Goal: Task Accomplishment & Management: Manage account settings

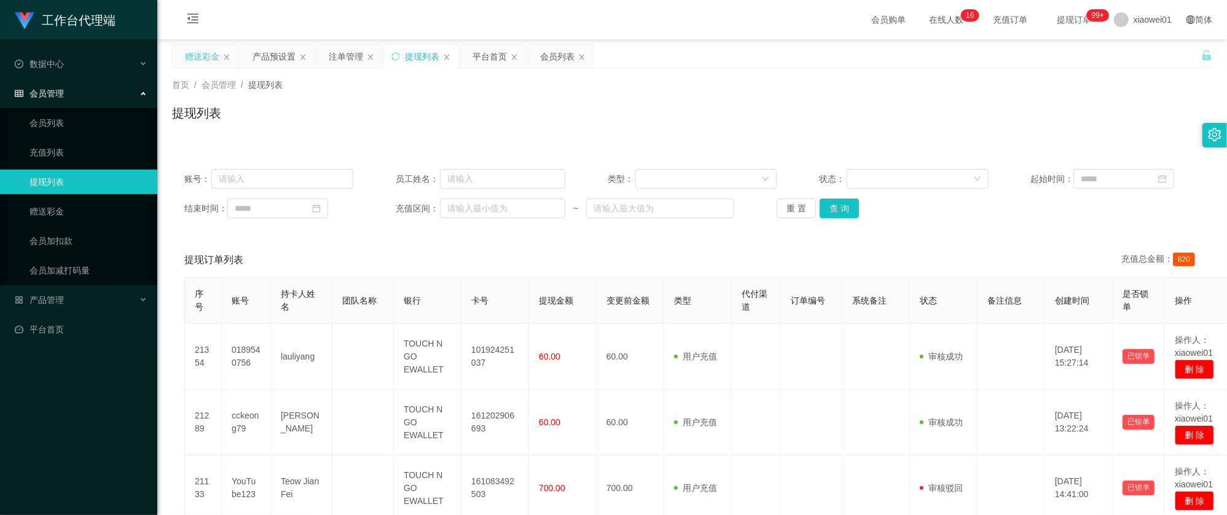
click at [192, 44] on div "赠送彩金" at bounding box center [205, 56] width 66 height 25
click at [198, 45] on div "赠送彩金" at bounding box center [202, 56] width 34 height 23
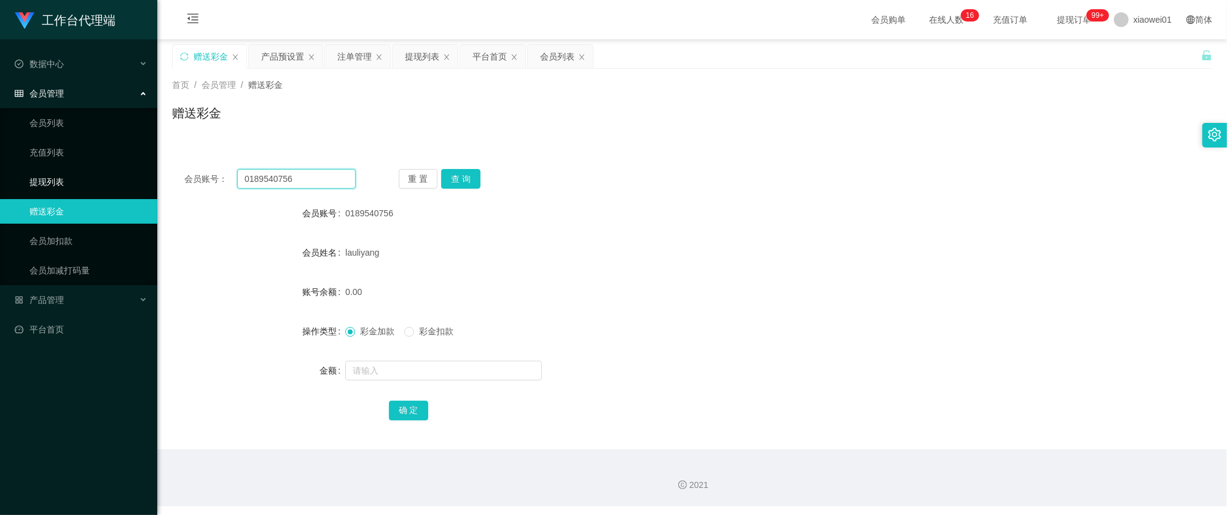
drag, startPoint x: 317, startPoint y: 180, endPoint x: 150, endPoint y: 170, distance: 167.5
click at [87, 172] on section "工作台代理端 数据中心 会员管理 会员列表 充值列表 提现列表 赠送彩金 会员加扣款 会员加减打码量 产品管理 开奖记录 注单管理 产品列表 即时注单 产品预…" at bounding box center [613, 253] width 1227 height 506
paste input "cckeong79"
type input "cckeong79"
click at [456, 181] on button "查 询" at bounding box center [460, 179] width 39 height 20
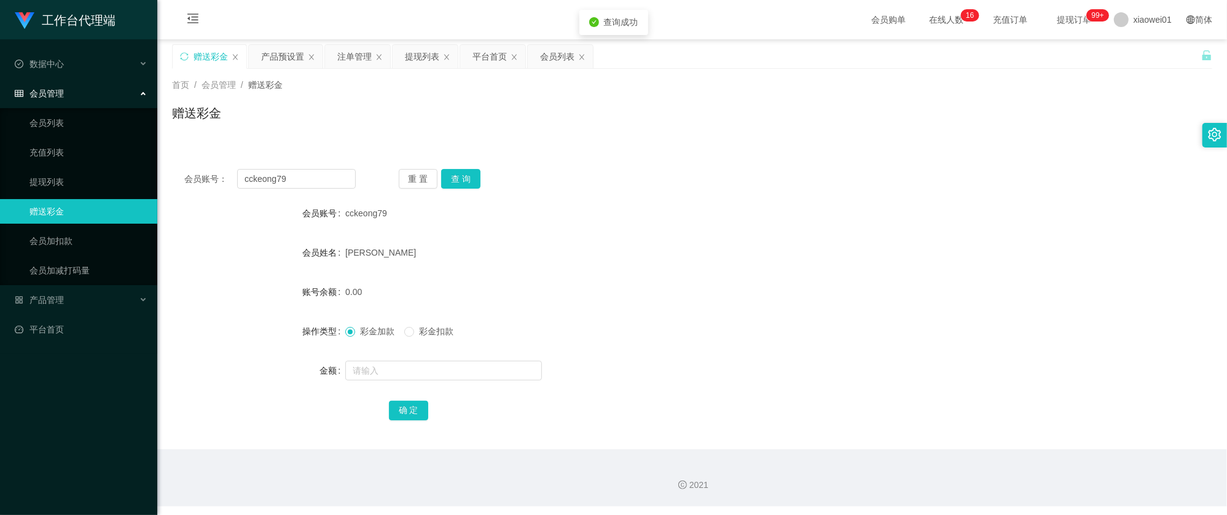
click at [414, 355] on form "会员账号 cckeong79 会员姓名 [PERSON_NAME] 账号余额 0.00 操作类型 彩金加款 彩金扣款 金额 确 定" at bounding box center [692, 311] width 1040 height 221
drag, startPoint x: 420, startPoint y: 356, endPoint x: 418, endPoint y: 366, distance: 10.0
click at [420, 362] on form "会员账号 cckeong79 会员姓名 [PERSON_NAME] 账号余额 0.00 操作类型 彩金加款 彩金扣款 金额 确 定" at bounding box center [692, 311] width 1040 height 221
click at [418, 366] on input "text" at bounding box center [443, 371] width 197 height 20
type input "100"
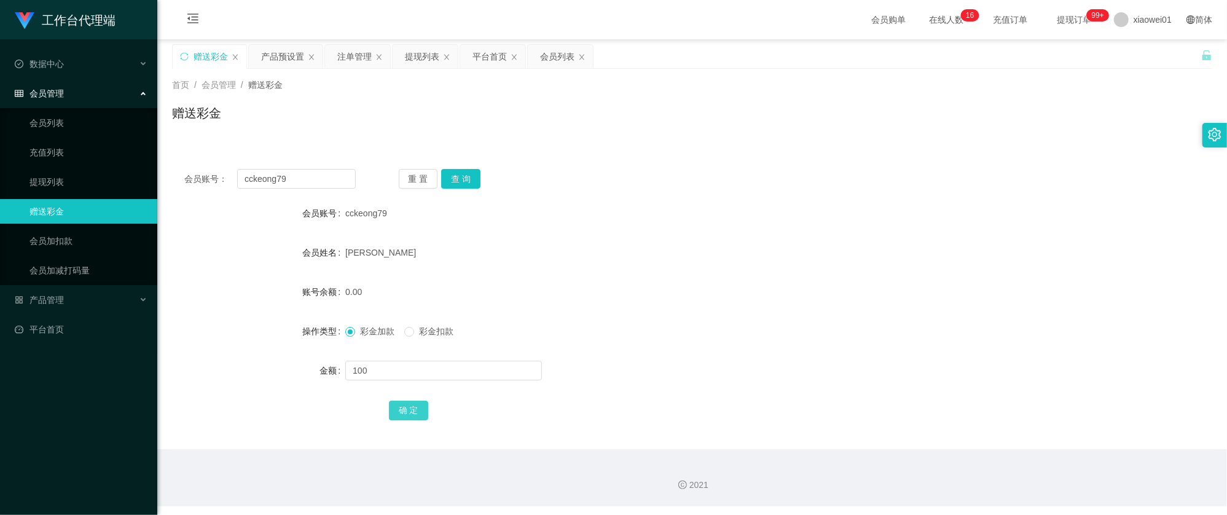
click at [420, 420] on button "确 定" at bounding box center [408, 411] width 39 height 20
click at [699, 292] on div "100.00" at bounding box center [648, 292] width 607 height 25
click at [418, 55] on div "提现列表" at bounding box center [422, 56] width 34 height 23
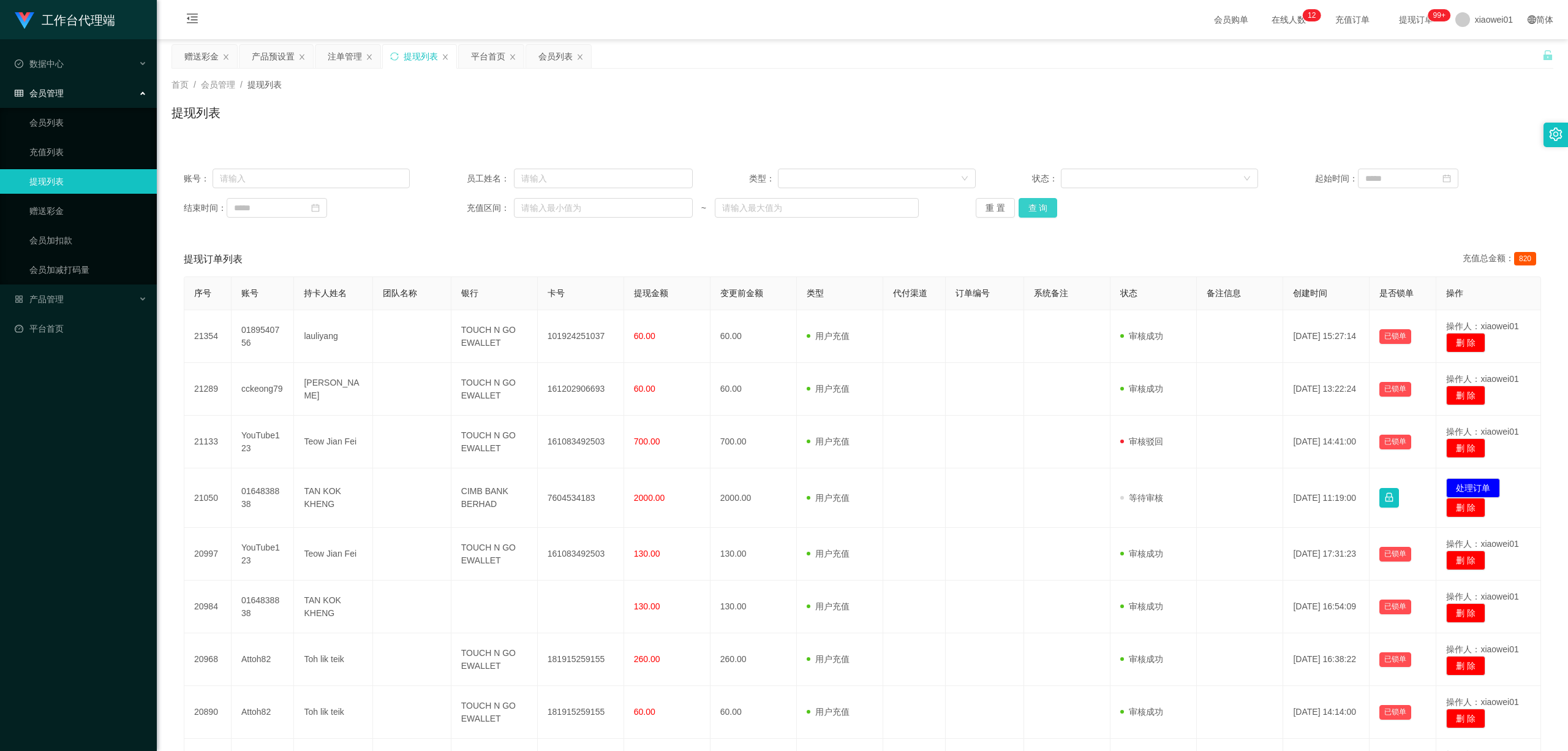
click at [1034, 216] on button "查 询" at bounding box center [1038, 207] width 39 height 20
click at [1032, 213] on div "重 置 查 询" at bounding box center [1089, 207] width 226 height 20
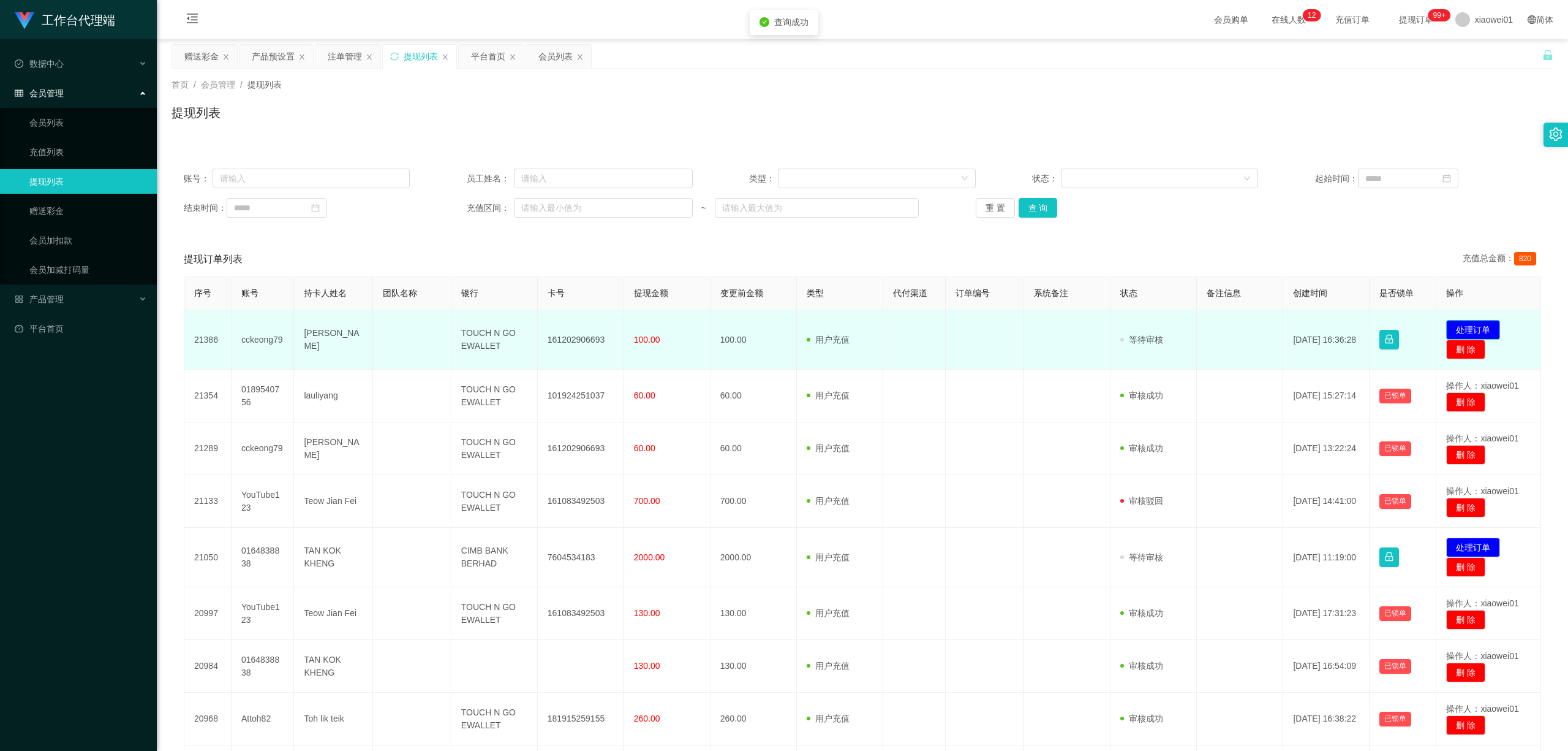
click at [1222, 328] on button "处理订单" at bounding box center [1473, 330] width 54 height 20
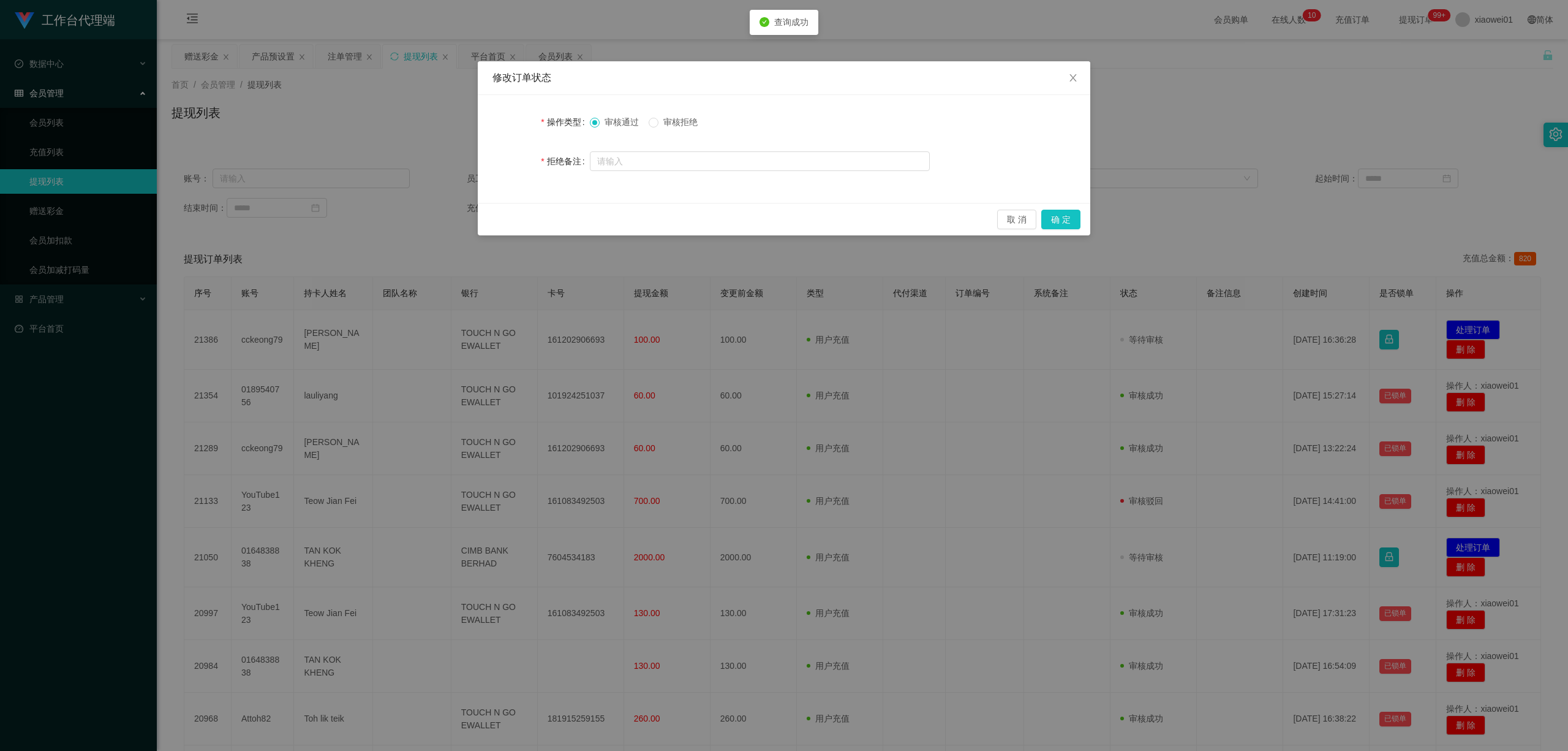
click at [663, 114] on div "审核通过 审核拒绝" at bounding box center [760, 122] width 340 height 25
click at [665, 118] on span "审核拒绝" at bounding box center [681, 122] width 44 height 10
click at [1078, 223] on button "确 定" at bounding box center [1061, 219] width 39 height 20
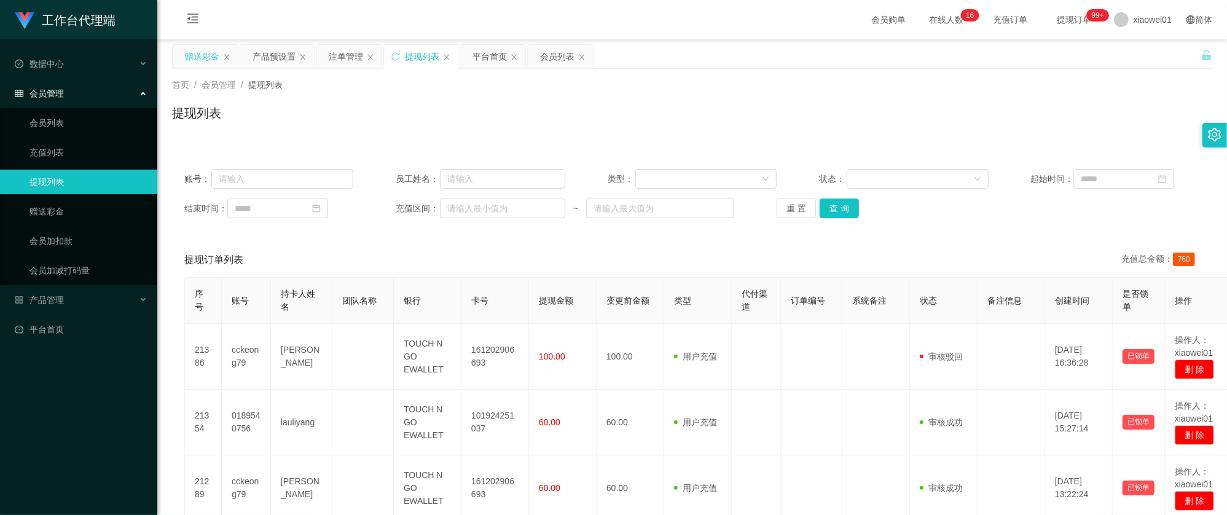
click at [207, 49] on div "赠送彩金" at bounding box center [202, 56] width 34 height 23
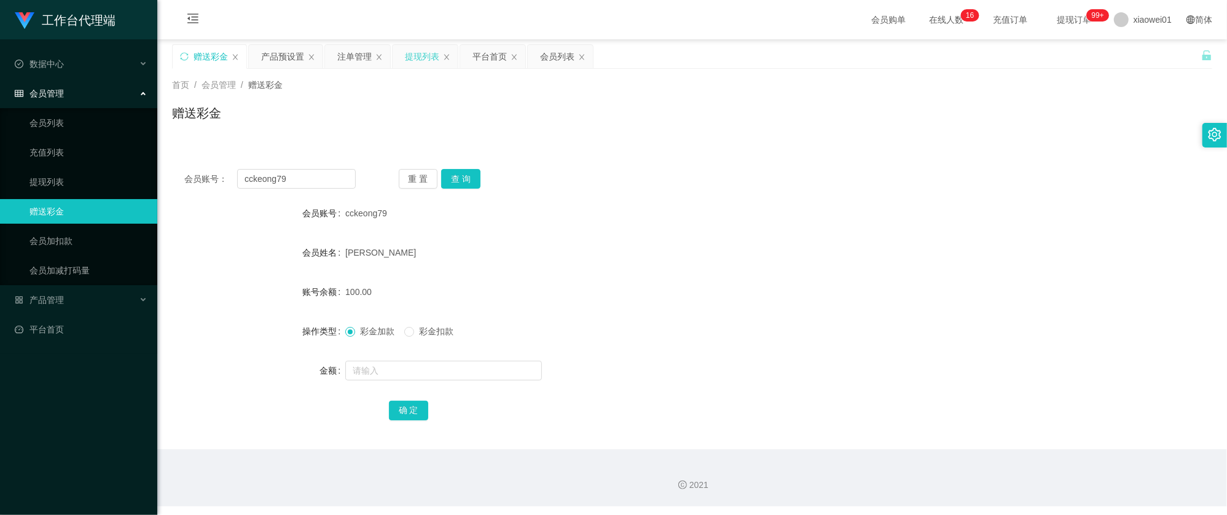
click at [414, 60] on div "提现列表" at bounding box center [422, 56] width 34 height 23
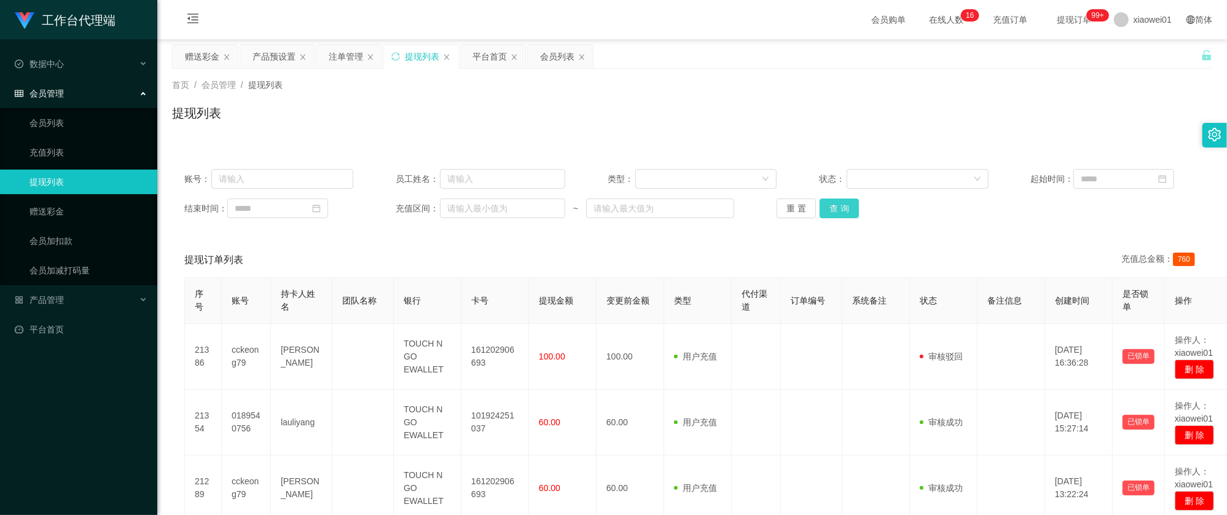
click at [855, 211] on div "重 置 查 询" at bounding box center [861, 208] width 169 height 20
click at [839, 204] on button "查 询" at bounding box center [839, 208] width 39 height 20
click at [839, 219] on div "账号： 员工姓名： 类型： 状态： 起始时间： 结束时间： 充值区间： ~ 重 置 查 询" at bounding box center [692, 194] width 1040 height 74
click at [841, 208] on button "查 询" at bounding box center [839, 208] width 39 height 20
click at [728, 111] on div "提现列表" at bounding box center [692, 118] width 1040 height 28
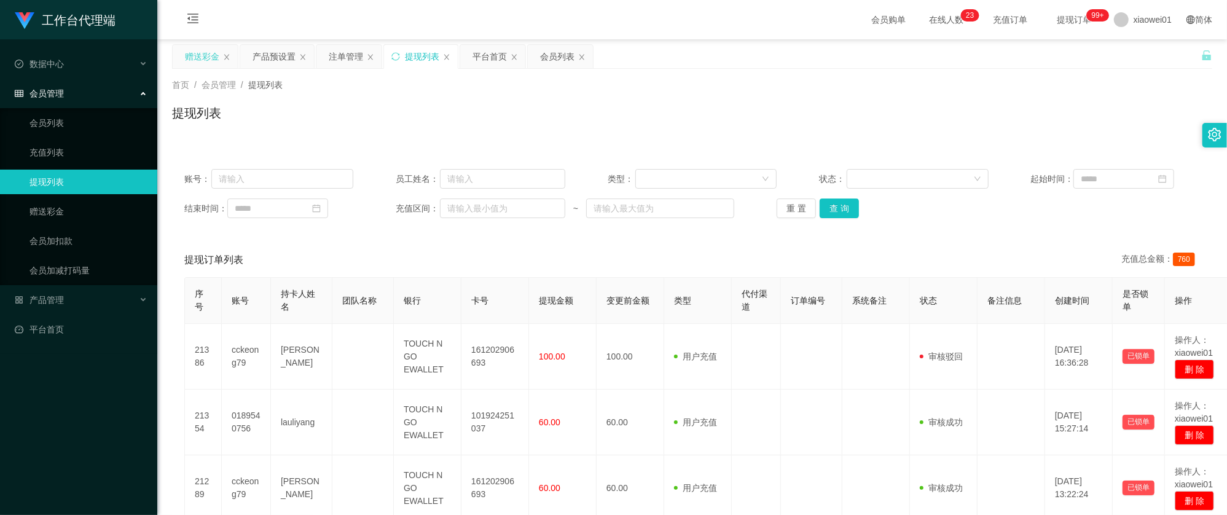
click at [194, 55] on div "赠送彩金" at bounding box center [202, 56] width 34 height 23
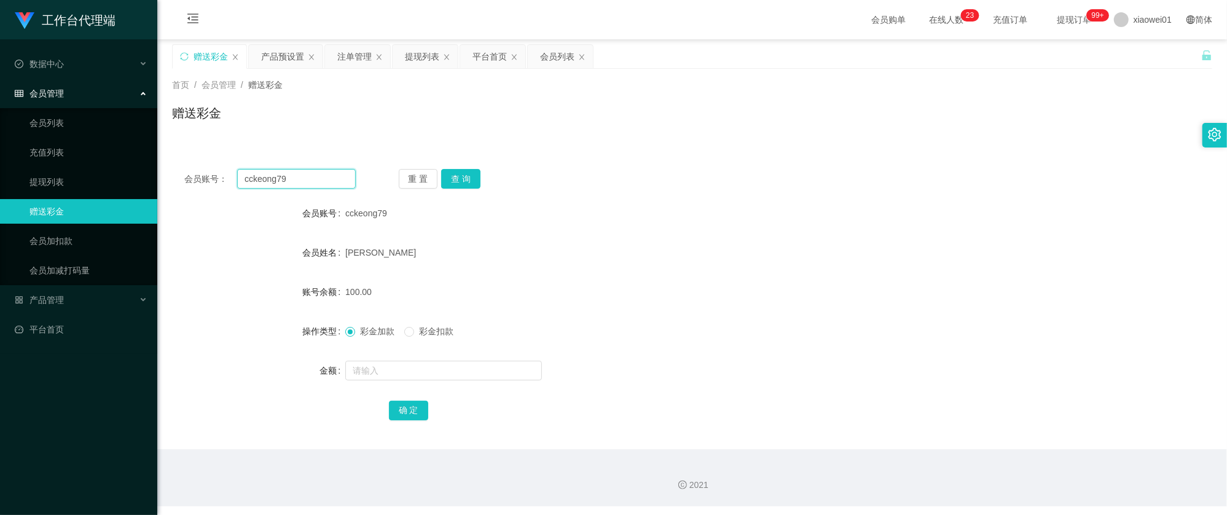
drag, startPoint x: 261, startPoint y: 178, endPoint x: 182, endPoint y: 173, distance: 78.8
click at [151, 170] on section "工作台代理端 数据中心 会员管理 会员列表 充值列表 提现列表 赠送彩金 会员加扣款 会员加减打码量 产品管理 开奖记录 注单管理 产品列表 即时注单 产品预…" at bounding box center [613, 253] width 1227 height 506
click at [453, 178] on button "查 询" at bounding box center [460, 179] width 39 height 20
click at [423, 363] on input "text" at bounding box center [443, 371] width 197 height 20
click at [291, 55] on div "产品预设置" at bounding box center [282, 56] width 43 height 23
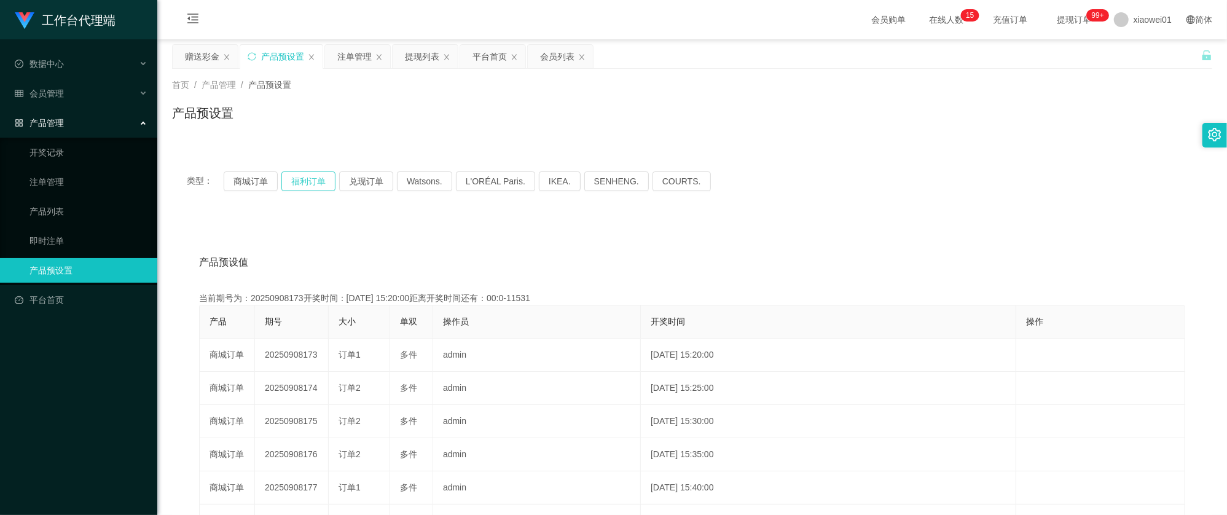
click at [299, 187] on button "福利订单" at bounding box center [308, 181] width 54 height 20
click at [251, 182] on button "商城订单" at bounding box center [251, 181] width 54 height 20
click at [200, 45] on div "赠送彩金" at bounding box center [202, 56] width 34 height 23
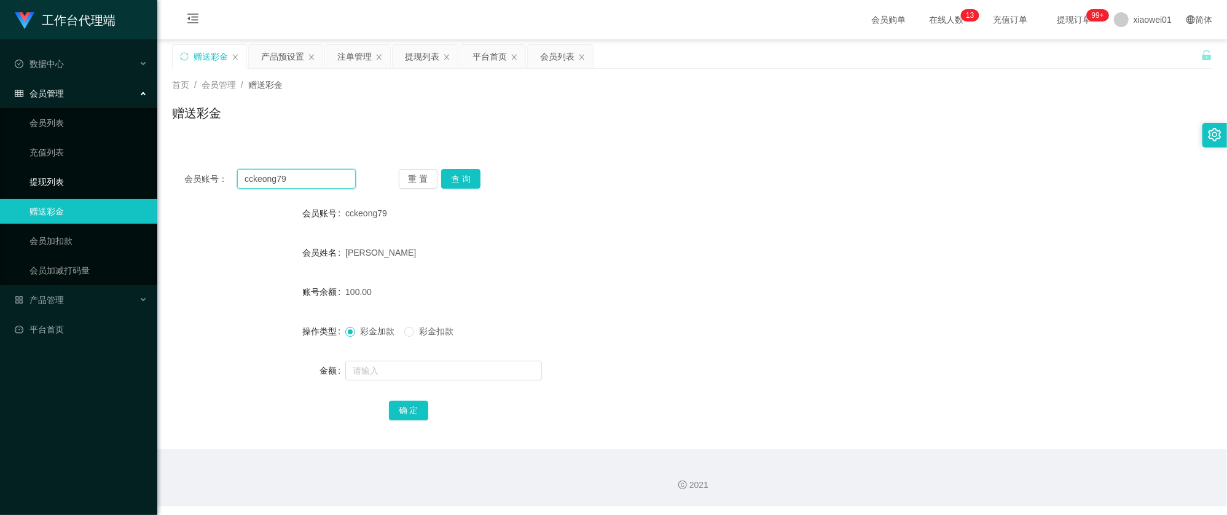
drag, startPoint x: 245, startPoint y: 181, endPoint x: 204, endPoint y: 163, distance: 44.1
click at [81, 172] on section "工作台代理端 数据中心 会员管理 会员列表 充值列表 提现列表 赠送彩金 会员加扣款 会员加减打码量 产品管理 开奖记录 注单管理 产品列表 即时注单 产品预…" at bounding box center [613, 253] width 1227 height 506
click at [473, 181] on button "查 询" at bounding box center [460, 179] width 39 height 20
click at [369, 59] on div "注单管理" at bounding box center [354, 56] width 34 height 23
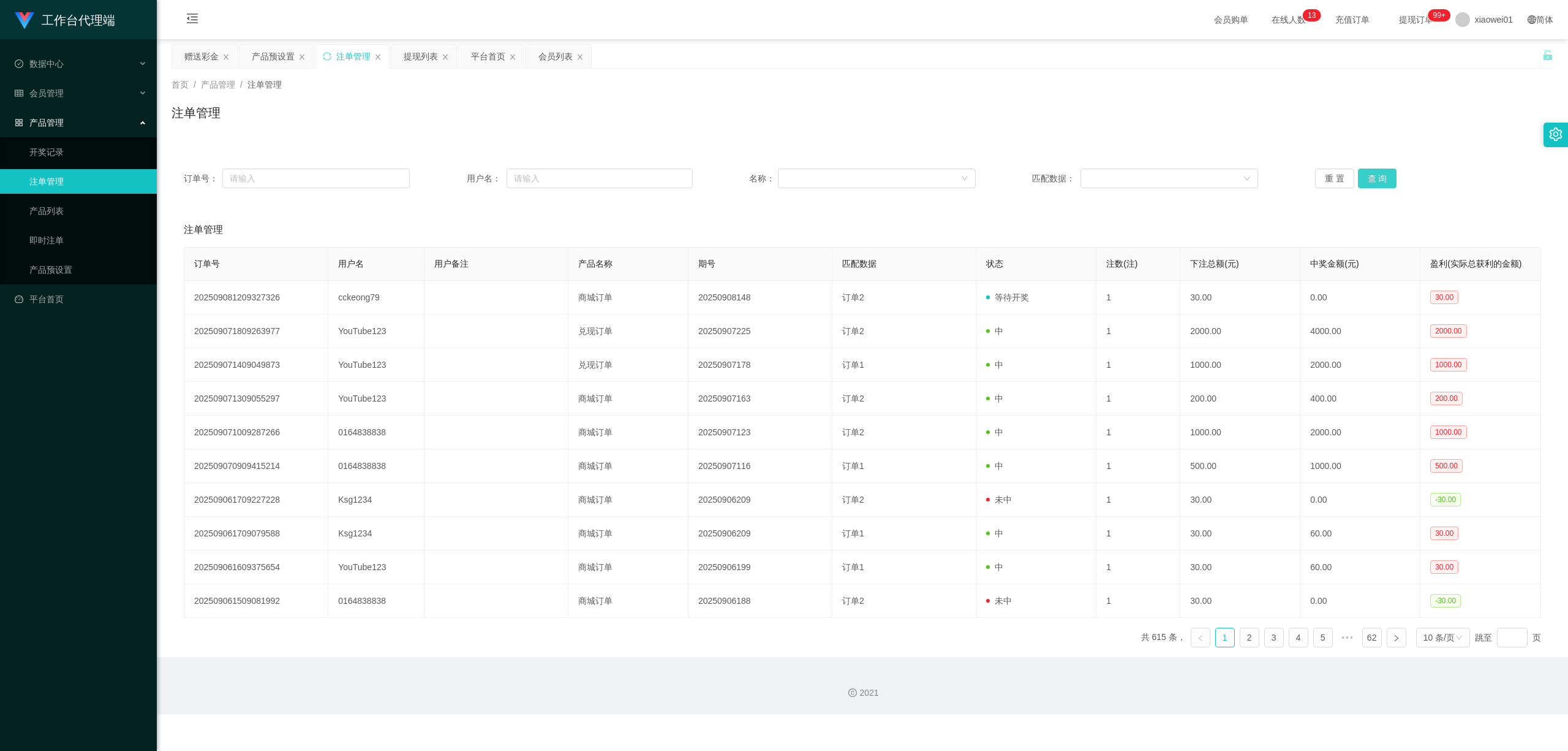
click at [1222, 180] on button "查 询" at bounding box center [1377, 179] width 39 height 20
click at [275, 52] on div "产品预设置" at bounding box center [273, 56] width 43 height 23
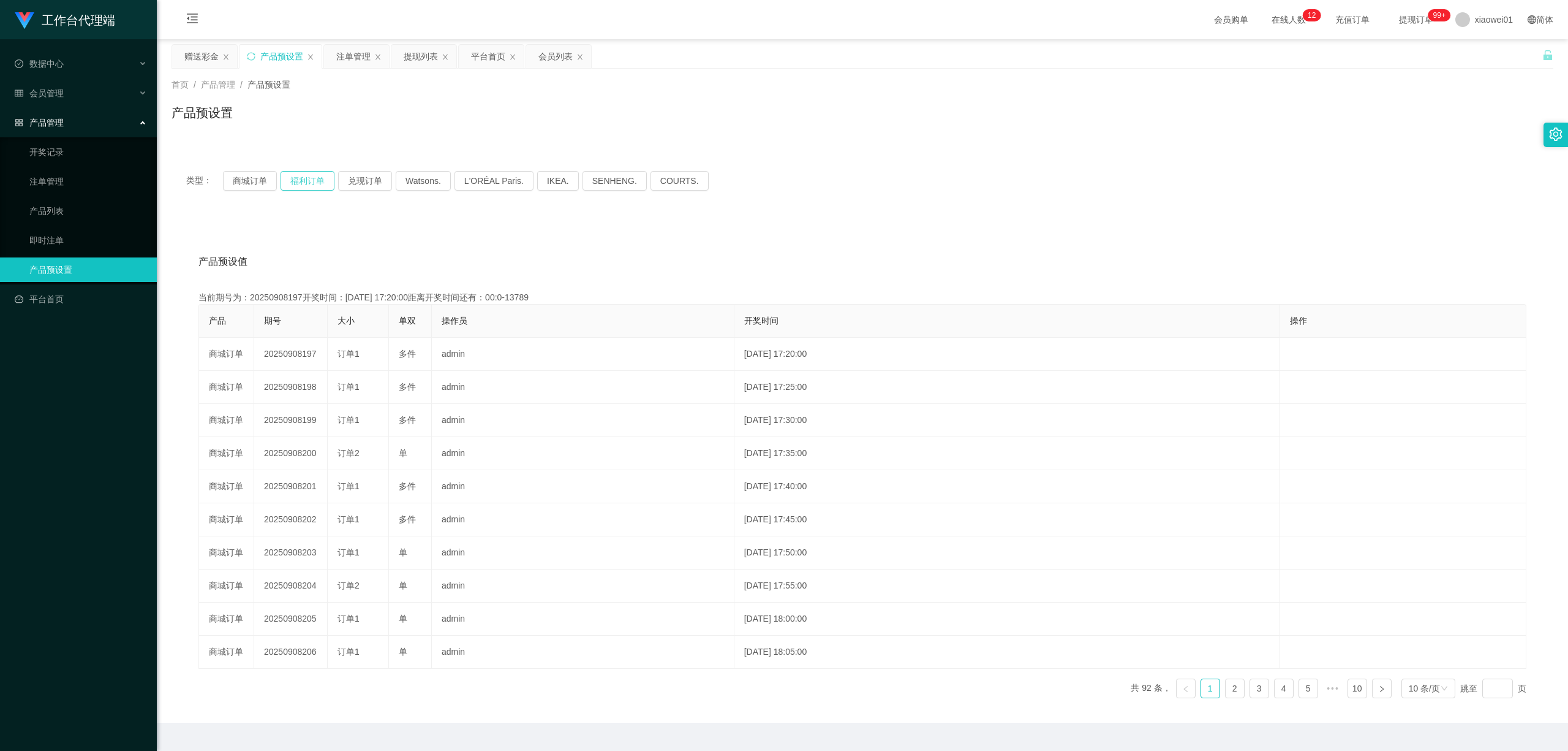
click at [314, 183] on button "福利订单" at bounding box center [307, 181] width 54 height 20
click at [248, 185] on button "商城订单" at bounding box center [250, 181] width 54 height 20
click at [360, 57] on div "注单管理" at bounding box center [353, 56] width 34 height 23
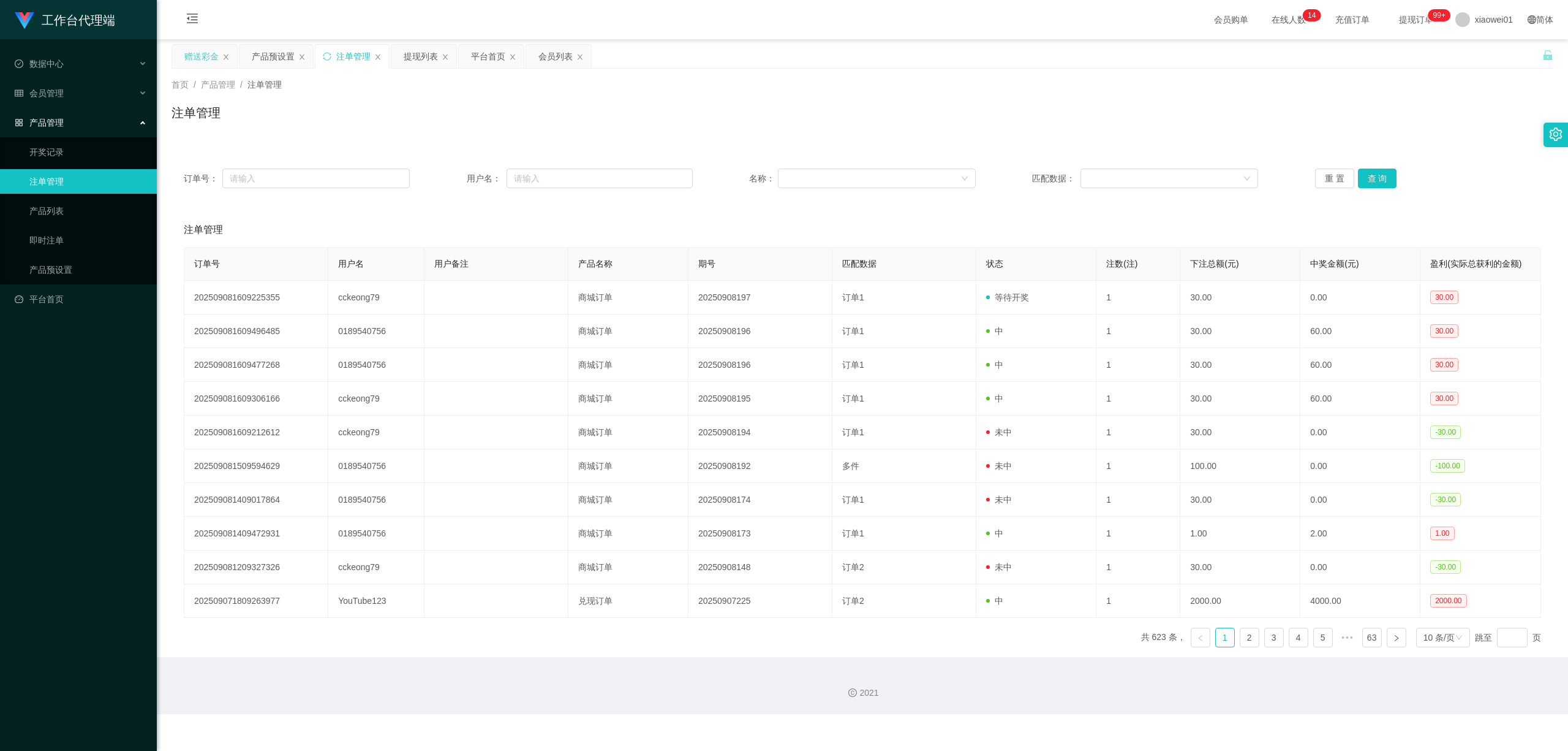
click at [204, 52] on div "赠送彩金" at bounding box center [201, 56] width 34 height 23
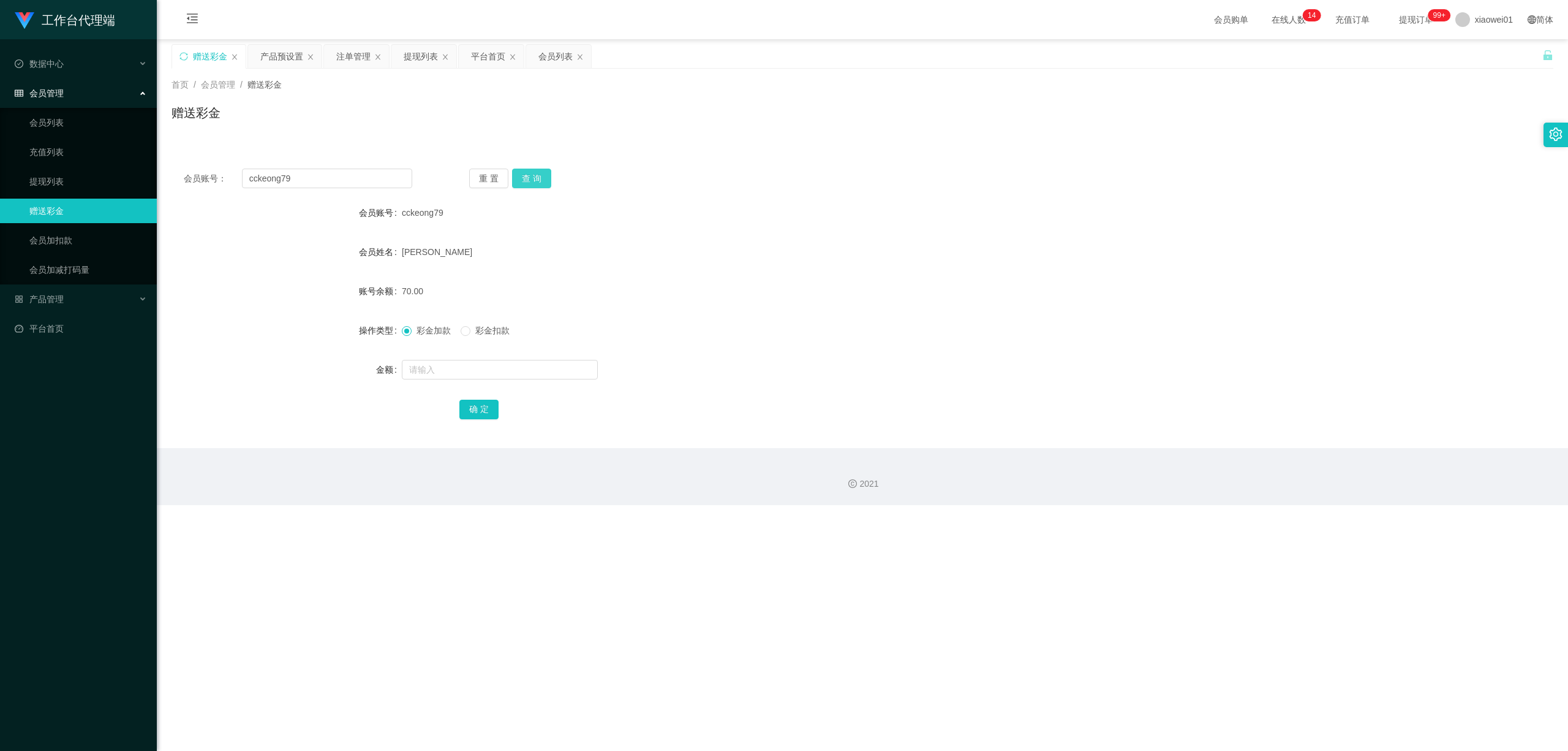
click at [529, 188] on div "会员账号： cckeong79 重 置 查 询 会员账号 cckeong79 会员姓名 [PERSON_NAME] 账号余额 70.00 操作类型 彩金加款 …" at bounding box center [862, 302] width 1382 height 291
click at [530, 175] on button "查 询" at bounding box center [531, 179] width 39 height 20
click at [520, 175] on button "查 询" at bounding box center [531, 179] width 39 height 20
click at [413, 47] on div "提现列表" at bounding box center [421, 56] width 34 height 23
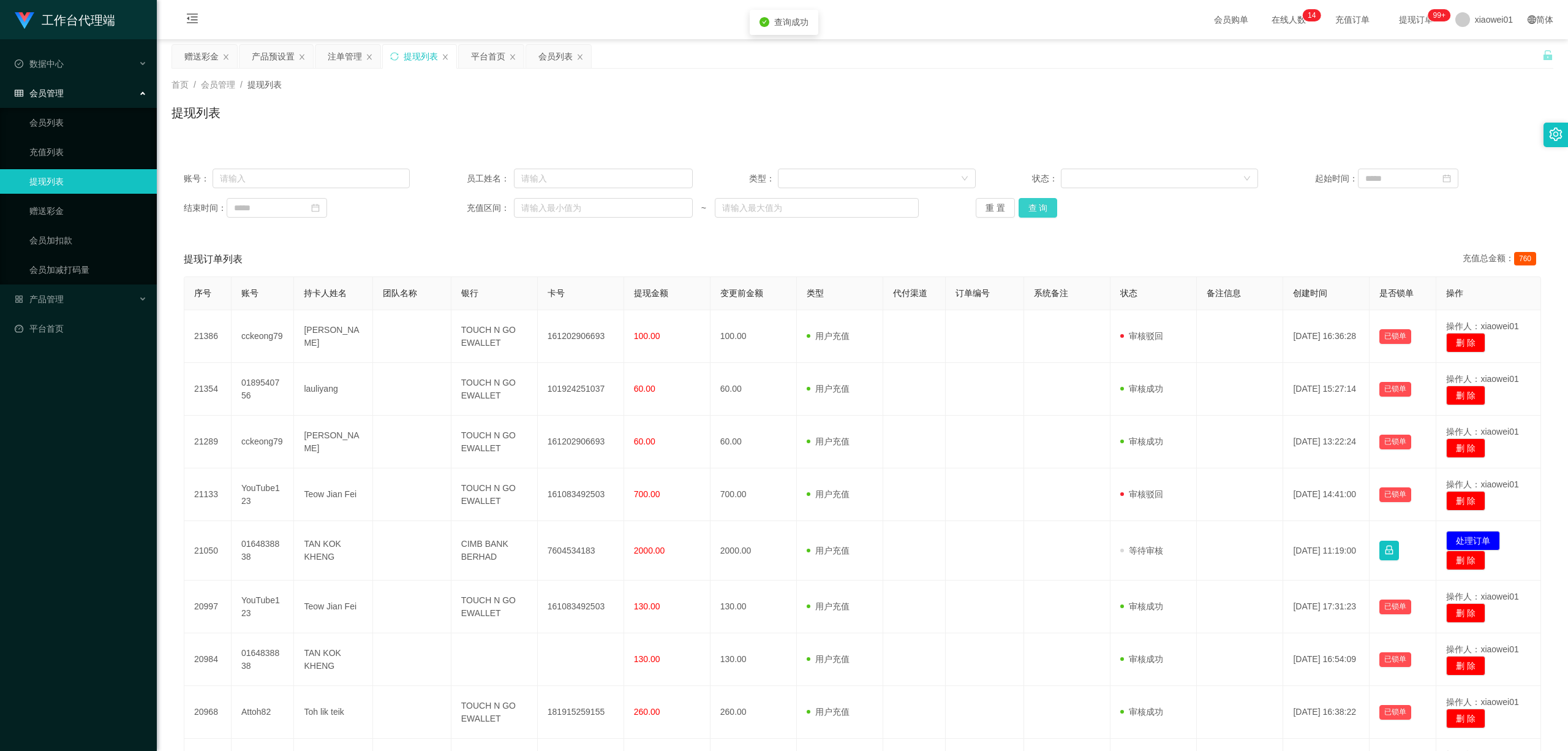
click at [1034, 207] on button "查 询" at bounding box center [1038, 207] width 39 height 20
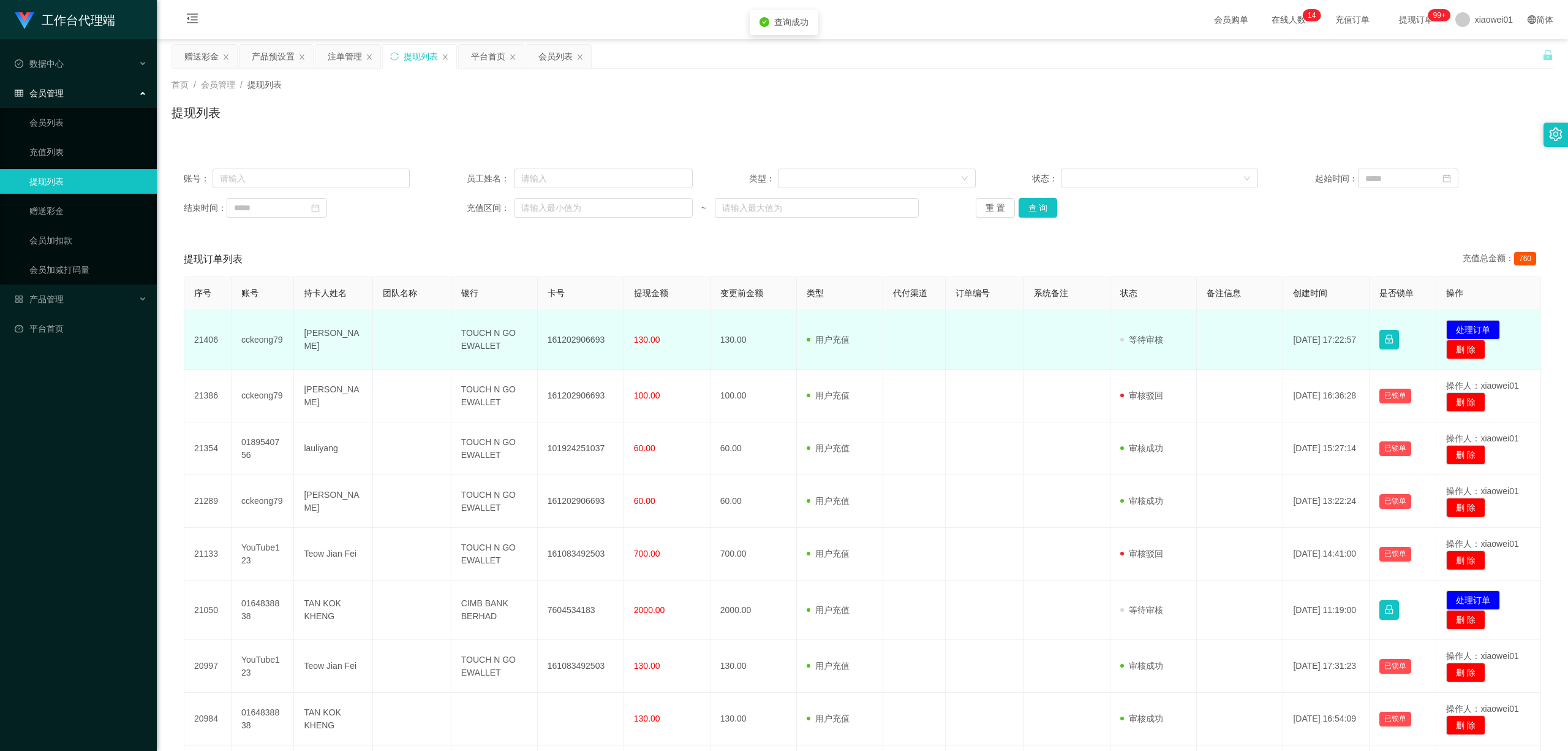
click at [588, 337] on td "161202906693" at bounding box center [580, 340] width 87 height 60
copy td "161202906693"
click at [1222, 326] on button "处理订单" at bounding box center [1473, 330] width 54 height 20
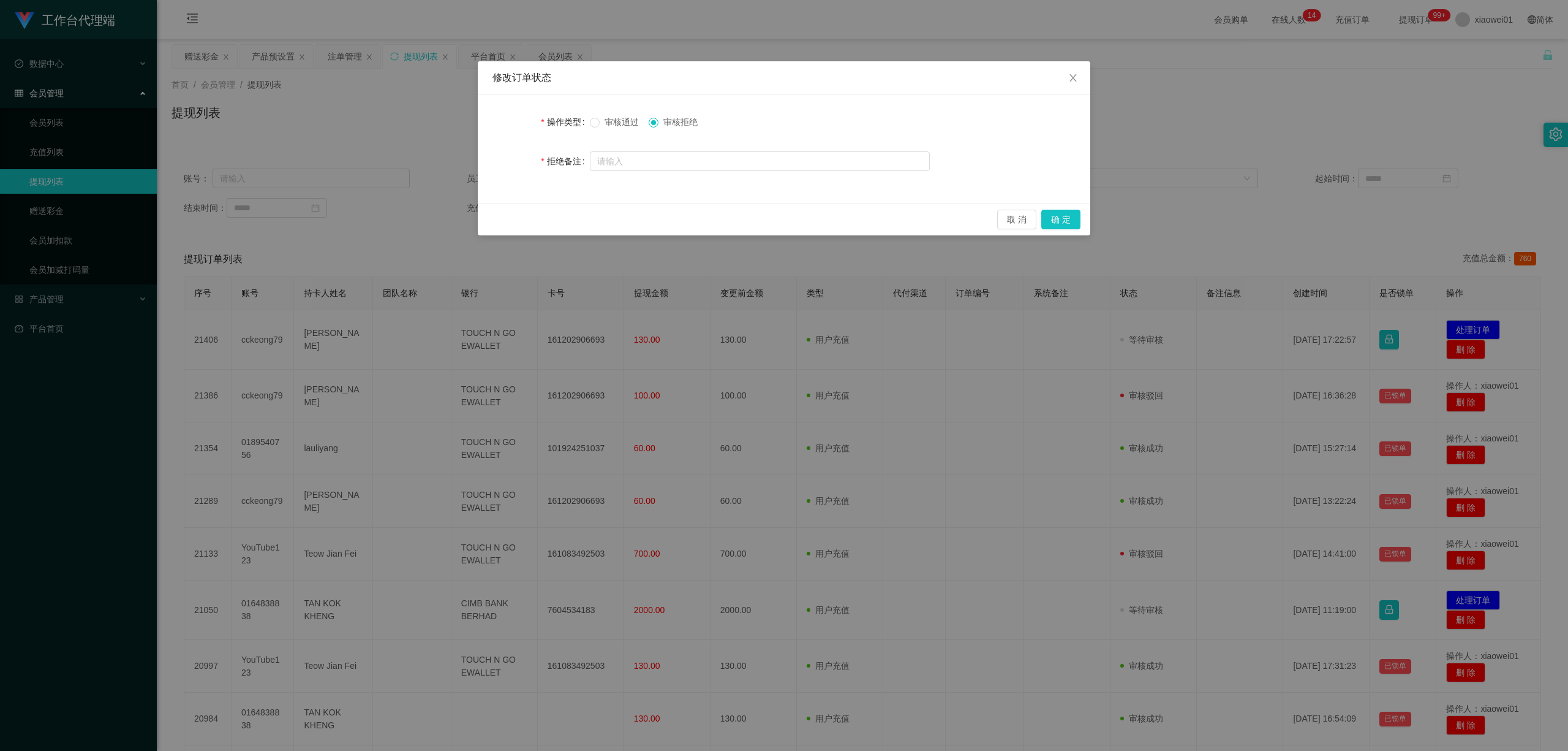
click at [625, 122] on span "审核通过" at bounding box center [622, 122] width 44 height 10
click at [1060, 215] on button "确 定" at bounding box center [1061, 219] width 39 height 20
